Goal: Task Accomplishment & Management: Manage account settings

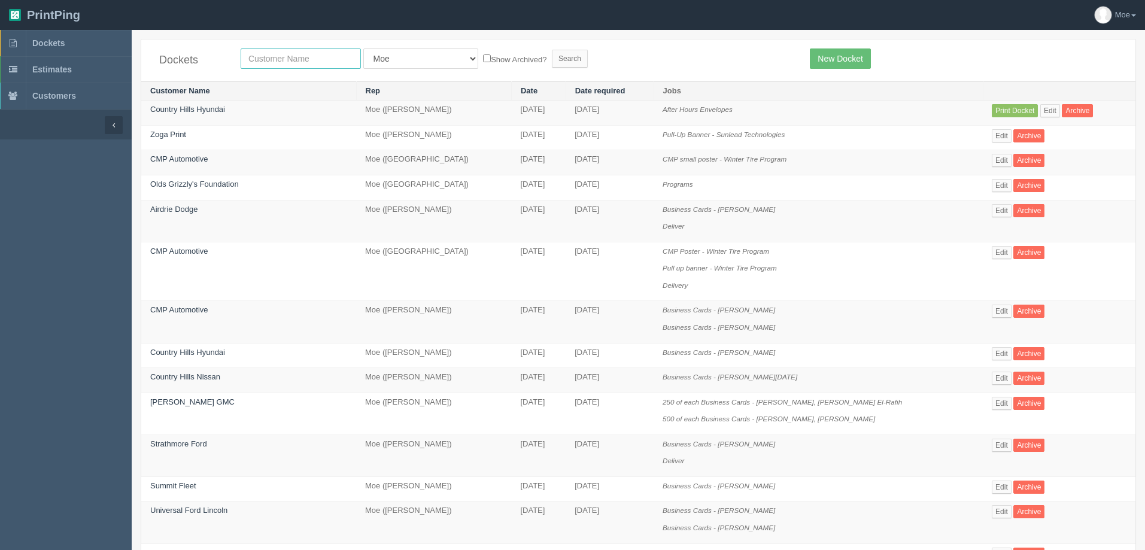
click at [329, 56] on input "text" at bounding box center [301, 58] width 120 height 20
type input "mad monkey"
click at [552, 56] on input "Search" at bounding box center [570, 59] width 36 height 18
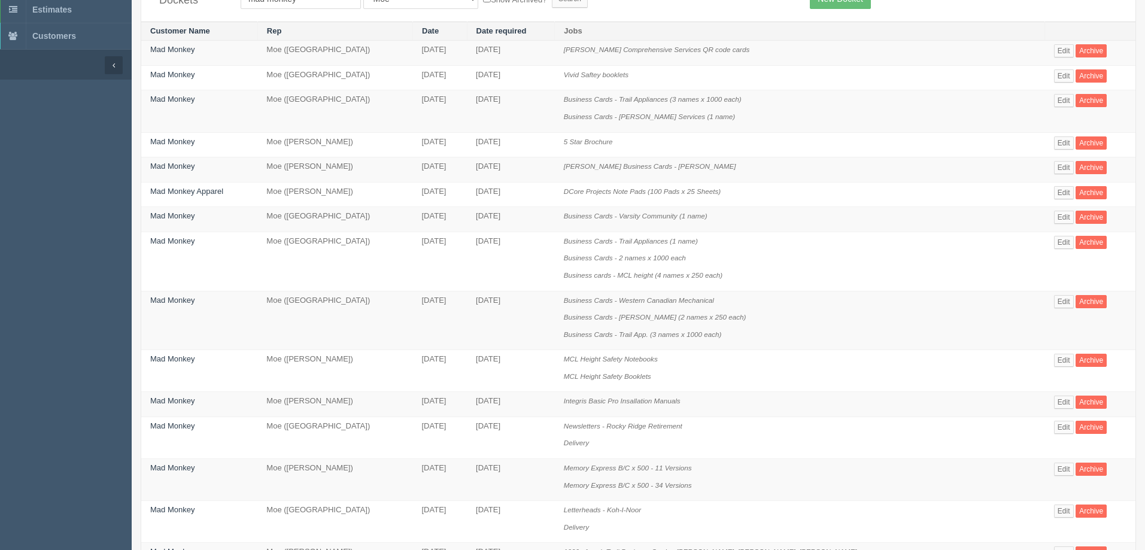
scroll to position [180, 0]
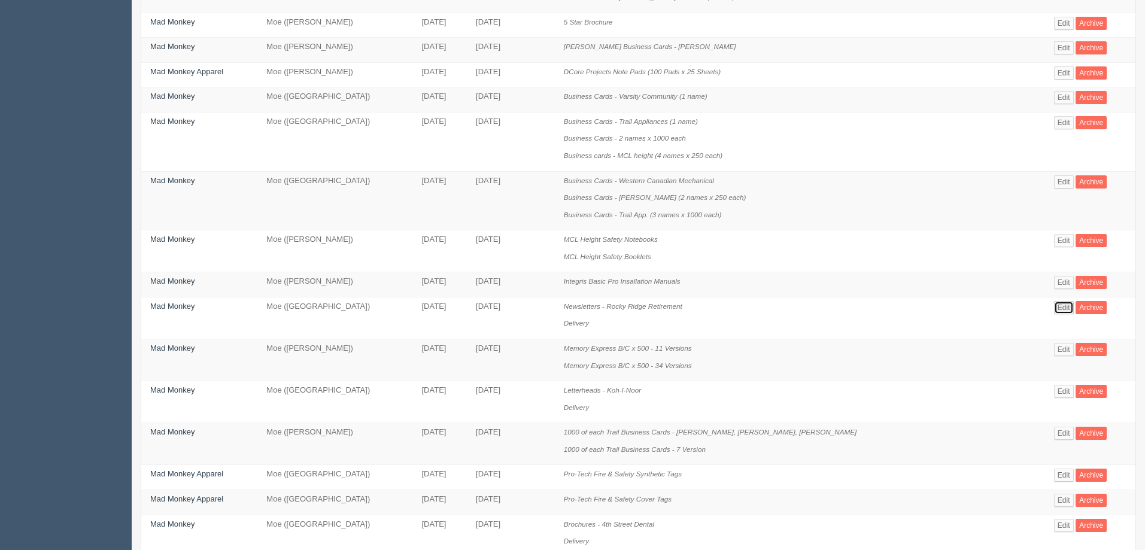
click at [1054, 310] on link "Edit" at bounding box center [1064, 307] width 20 height 13
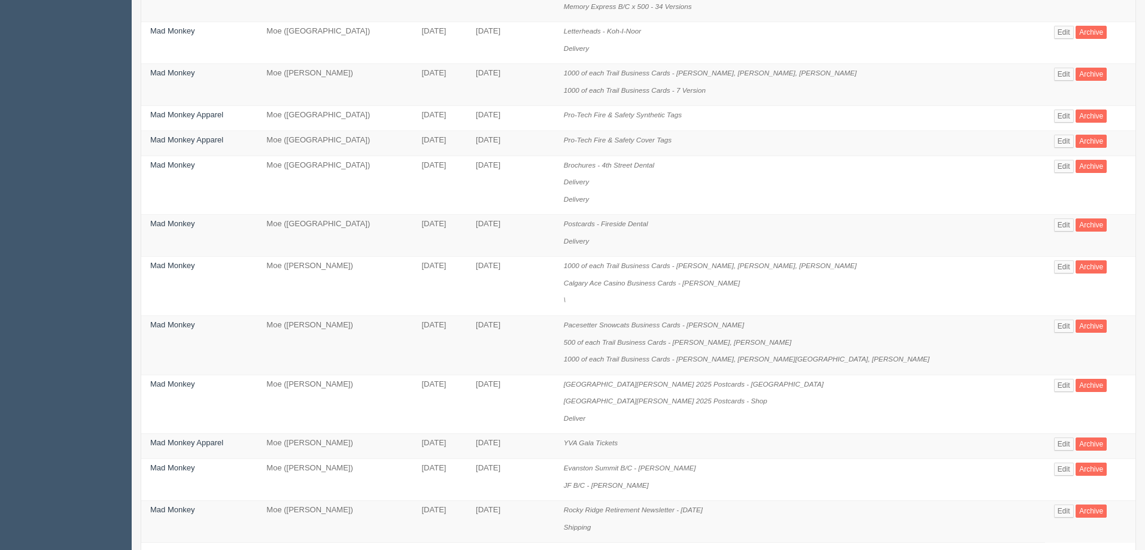
scroll to position [607, 0]
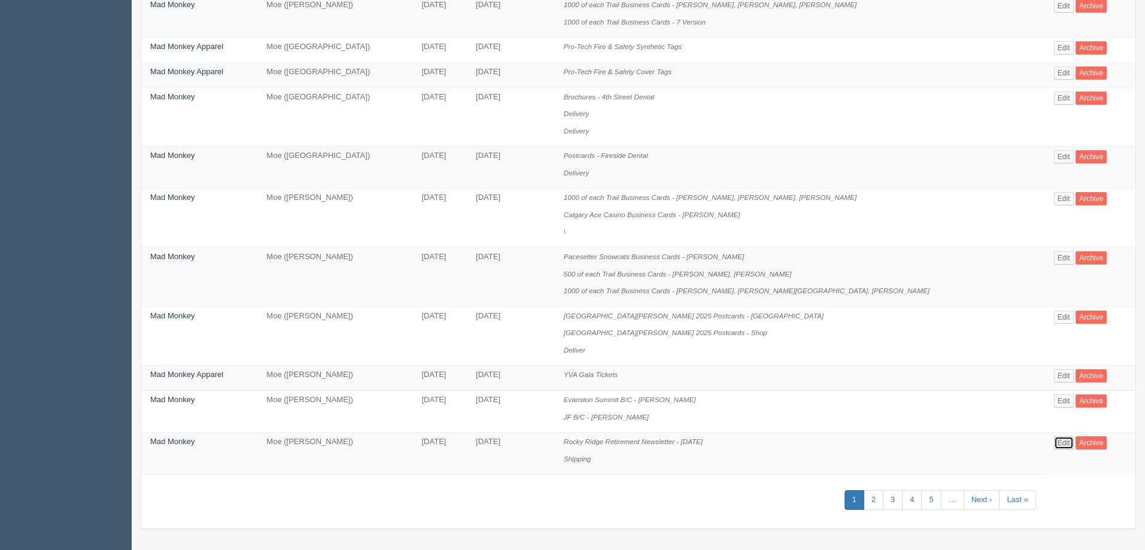
click at [1056, 444] on link "Edit" at bounding box center [1064, 442] width 20 height 13
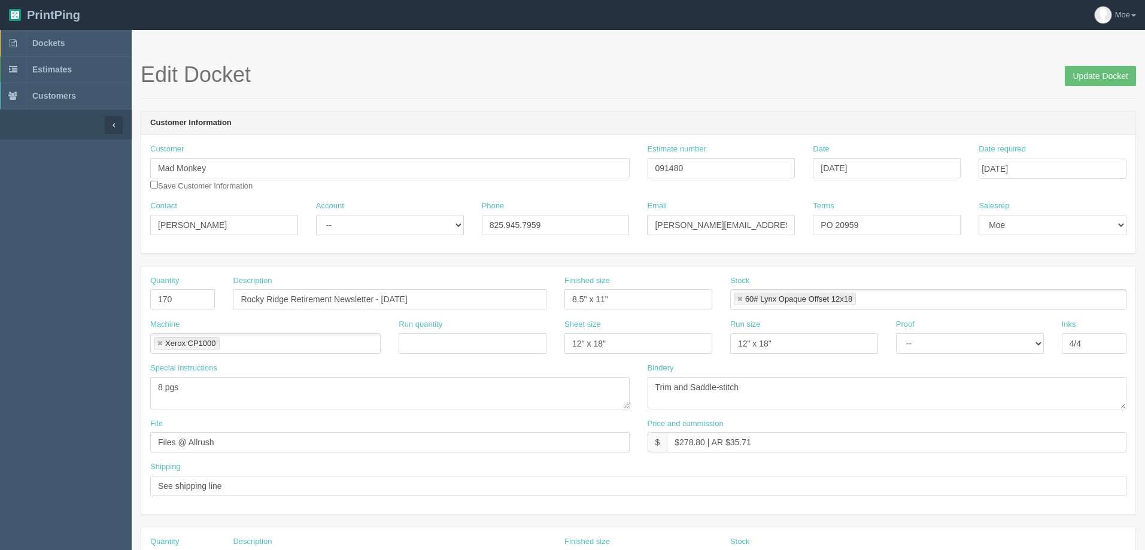
scroll to position [607, 0]
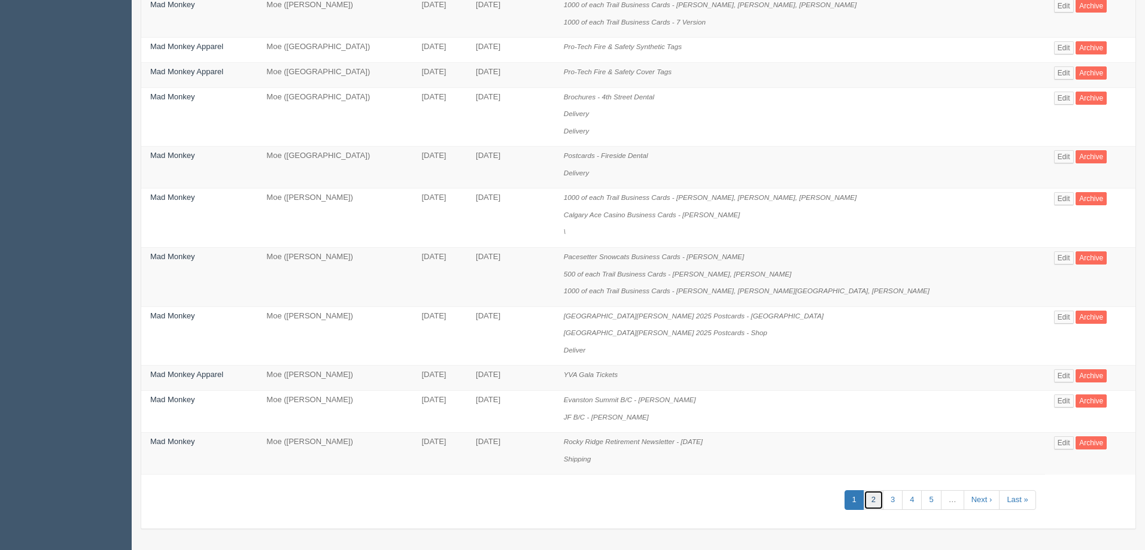
click at [864, 502] on link "2" at bounding box center [874, 500] width 20 height 20
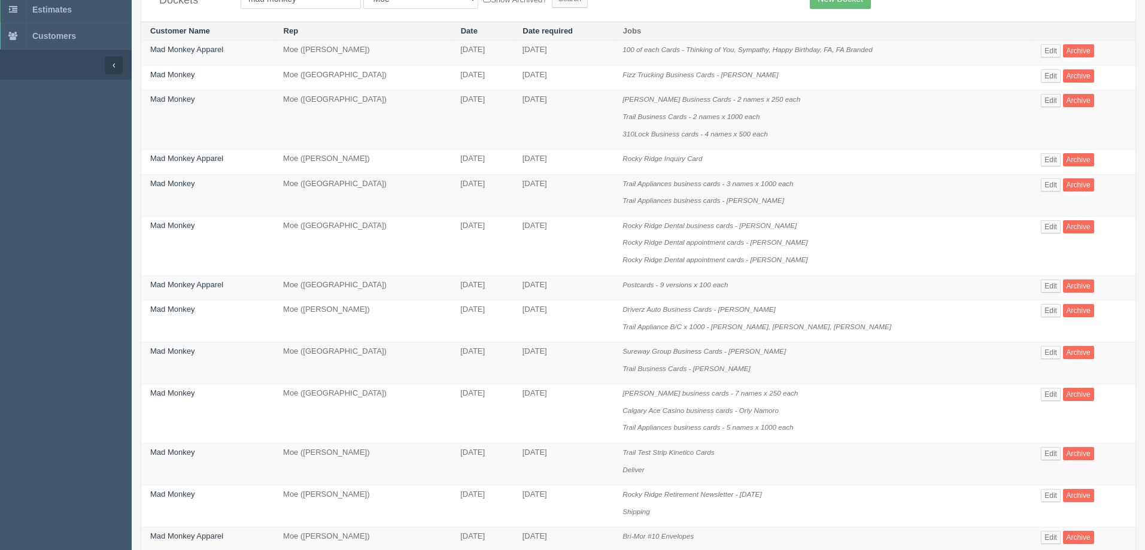
scroll to position [120, 0]
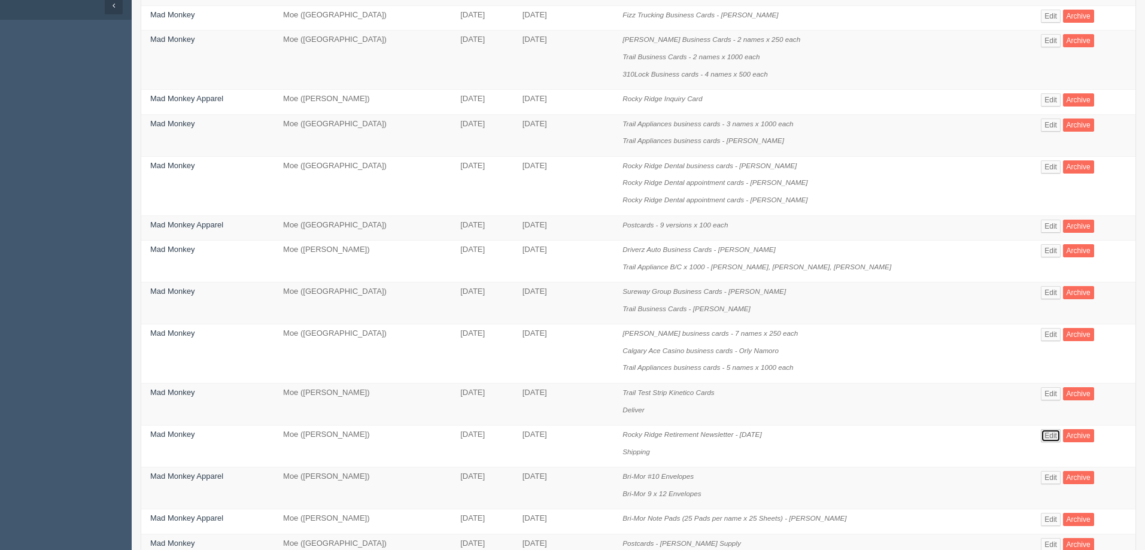
click at [1041, 437] on link "Edit" at bounding box center [1051, 435] width 20 height 13
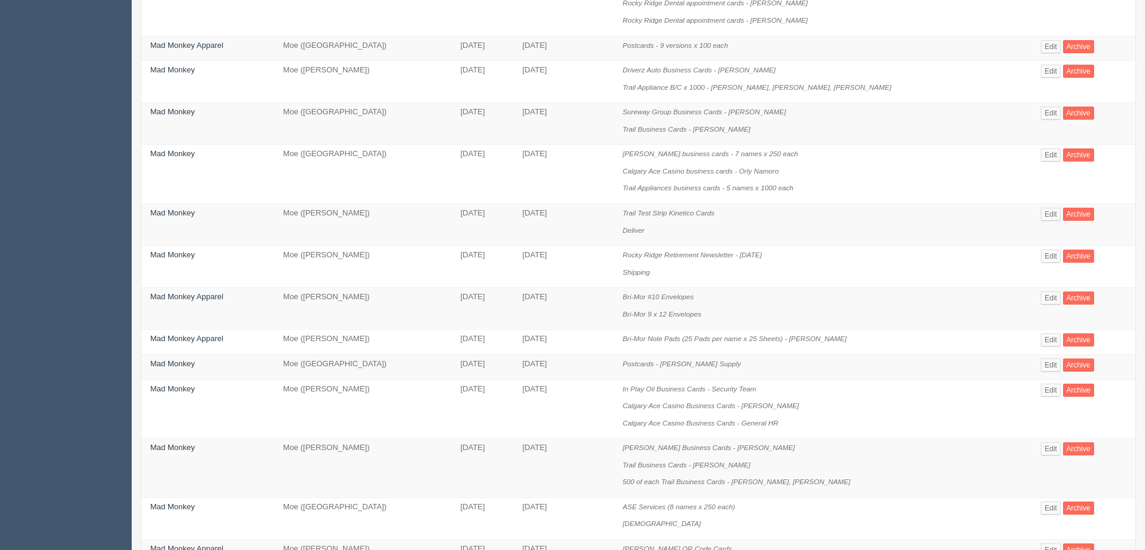
scroll to position [359, 0]
